Goal: Use online tool/utility: Utilize a website feature to perform a specific function

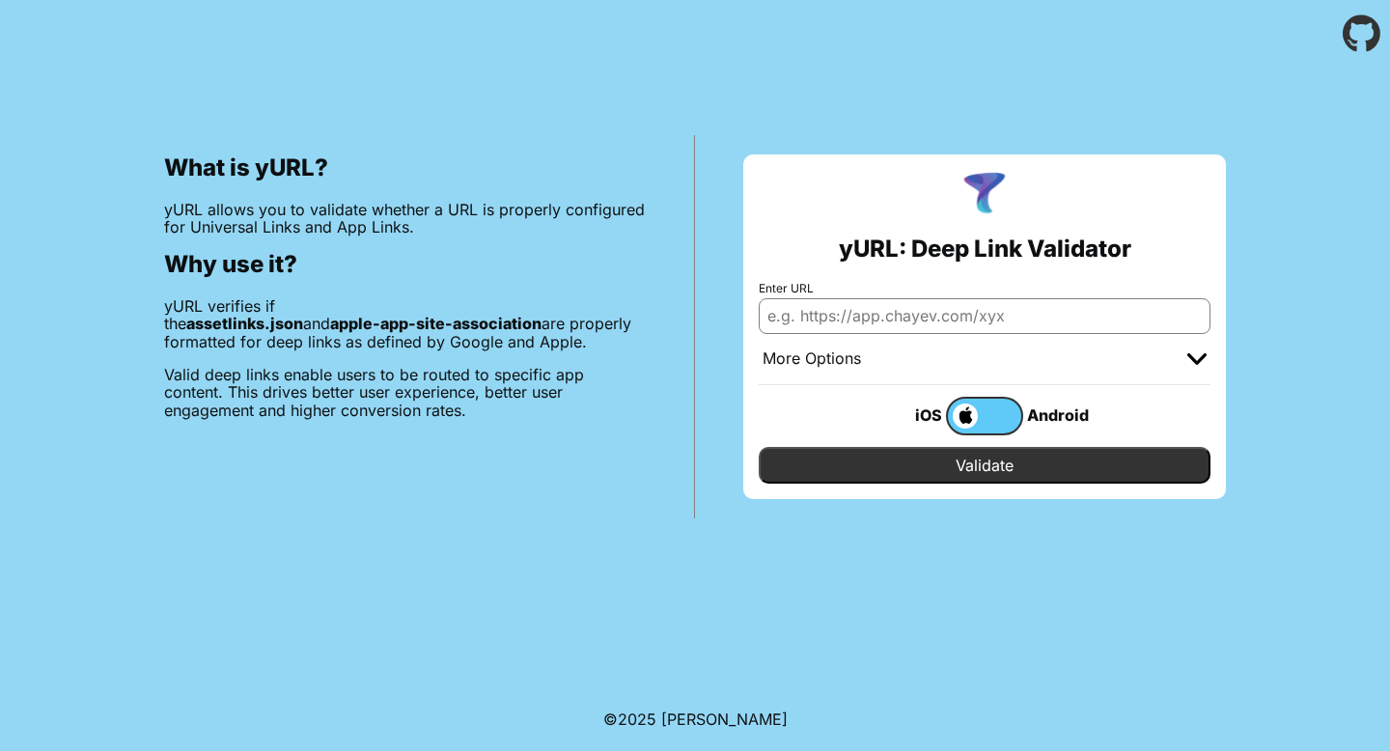
click at [927, 318] on input "Enter URL" at bounding box center [985, 315] width 452 height 35
paste input "[URL][DOMAIN_NAME]"
drag, startPoint x: 892, startPoint y: 318, endPoint x: 1274, endPoint y: 331, distance: 382.5
click at [1274, 331] on div "What is yURL? yURL allows you to validate whether a URL is properly configured …" at bounding box center [695, 293] width 1390 height 451
type input "[URL][DOMAIN_NAME]"
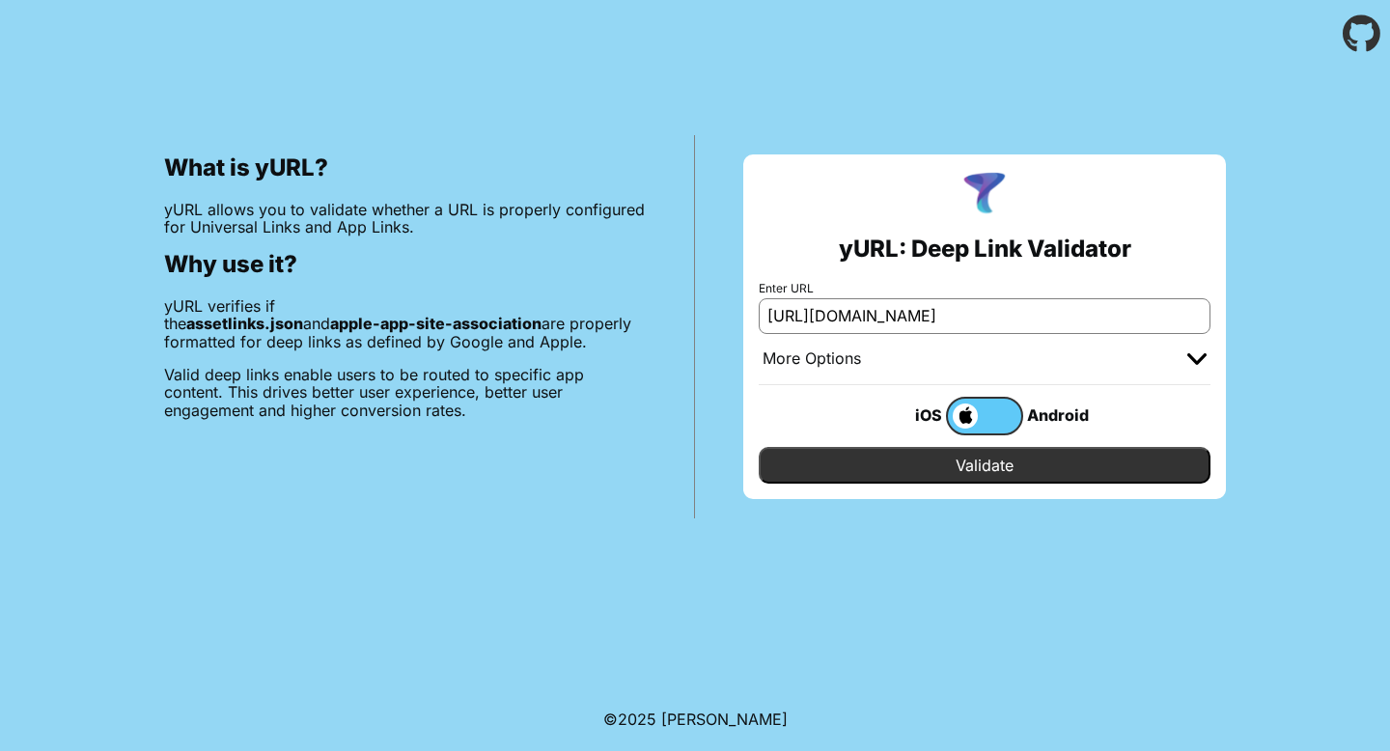
click at [974, 464] on input "Validate" at bounding box center [985, 465] width 452 height 37
